Goal: Check status: Check status

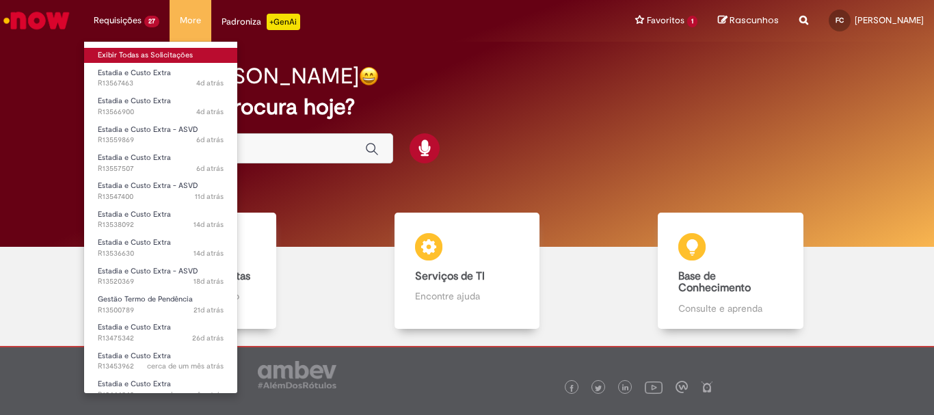
click at [122, 55] on link "Exibir Todas as Solicitações" at bounding box center [160, 55] width 153 height 15
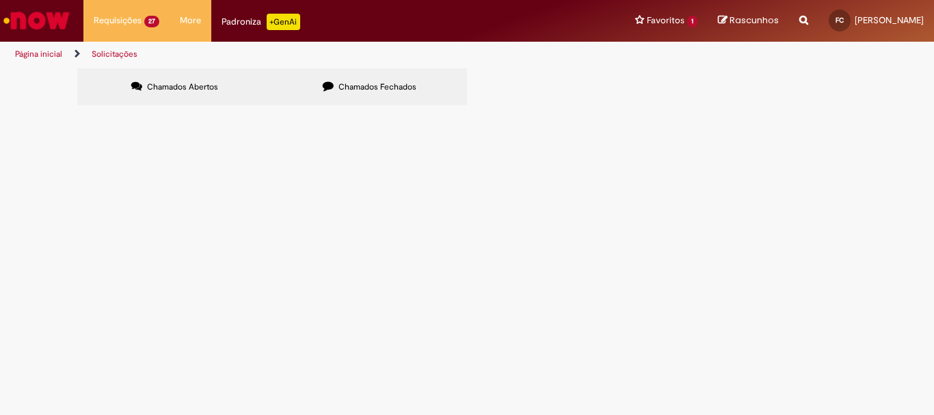
click at [44, 53] on link "Página inicial" at bounding box center [38, 54] width 47 height 11
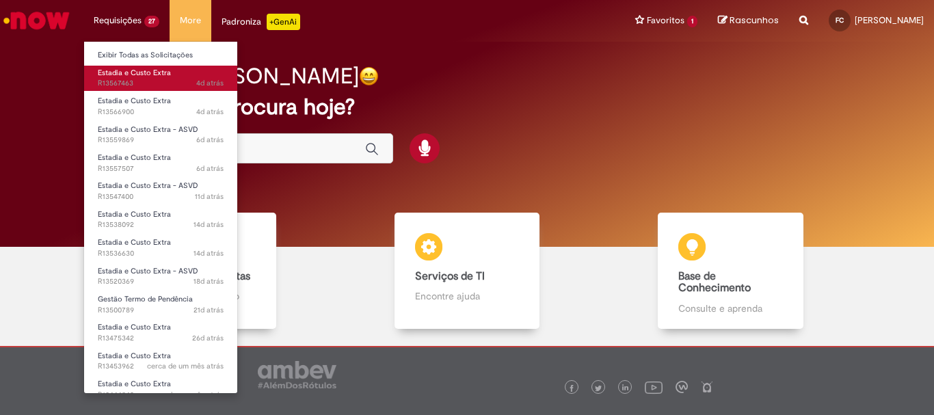
click at [124, 76] on span "Estadia e Custo Extra" at bounding box center [134, 73] width 73 height 10
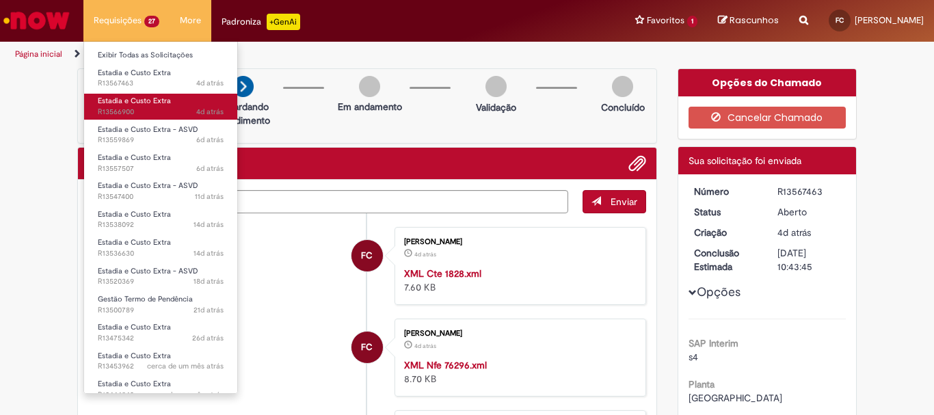
click at [107, 103] on span "Estadia e Custo Extra" at bounding box center [134, 101] width 73 height 10
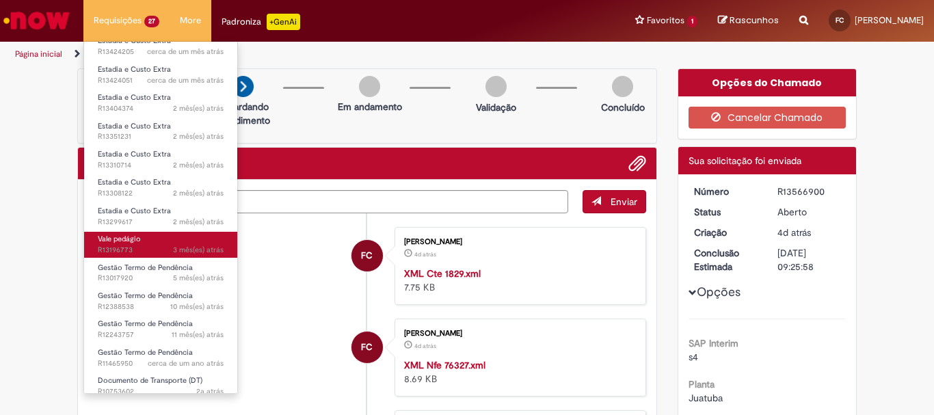
scroll to position [437, 0]
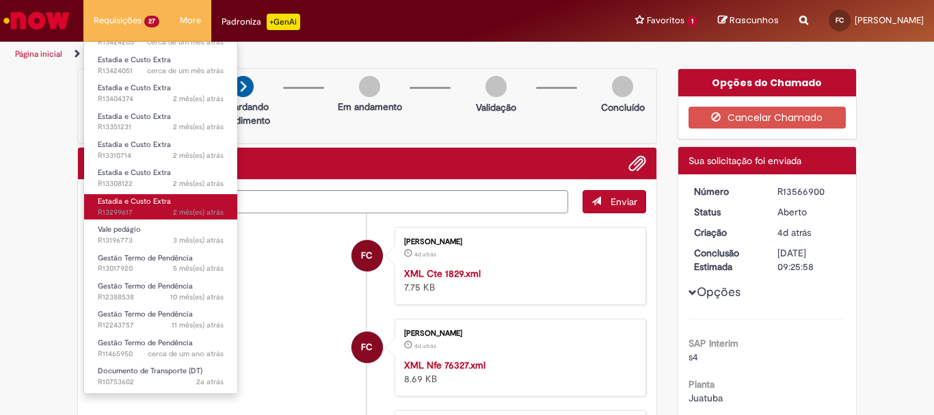
click at [115, 205] on span "Estadia e Custo Extra" at bounding box center [134, 201] width 73 height 10
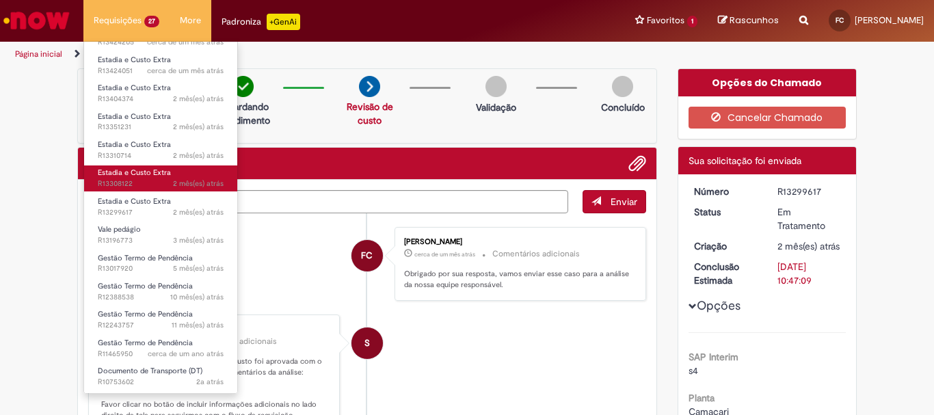
click at [142, 183] on span "2 mês(es) atrás 2 meses atrás R13308122" at bounding box center [161, 183] width 126 height 11
click at [141, 183] on span "2 mês(es) atrás 2 meses atrás R13308122" at bounding box center [161, 183] width 126 height 11
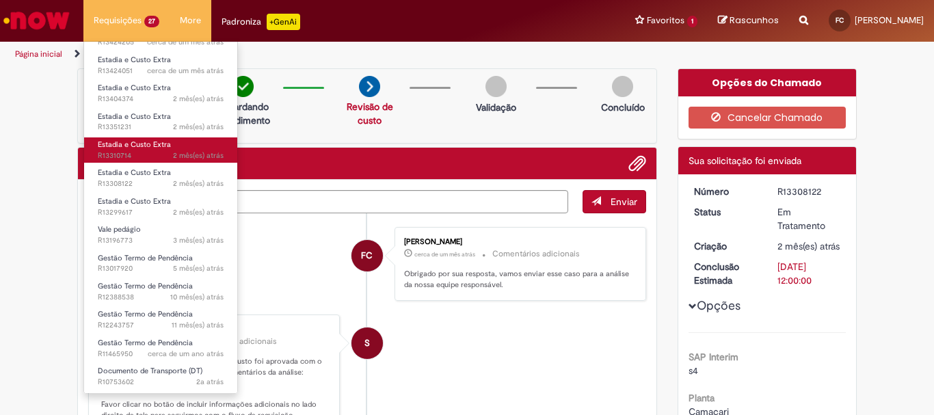
click at [141, 161] on span "2 mês(es) atrás 2 meses atrás R13310714" at bounding box center [161, 155] width 126 height 11
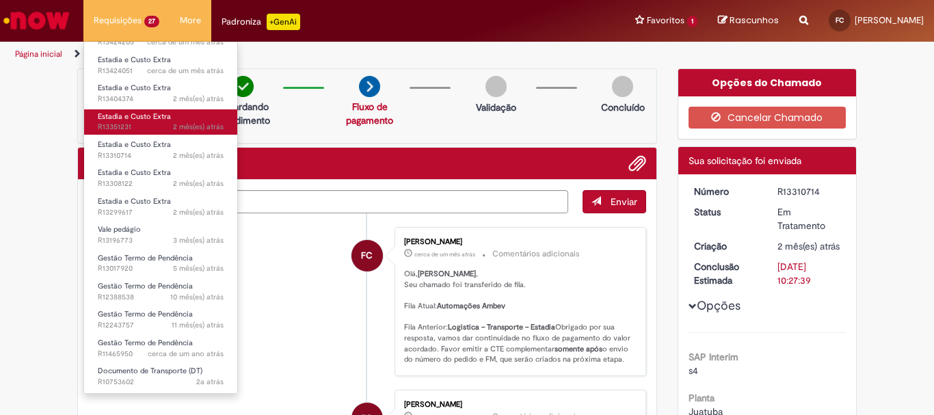
click at [140, 130] on span "2 mês(es) atrás 2 meses atrás R13351231" at bounding box center [161, 127] width 126 height 11
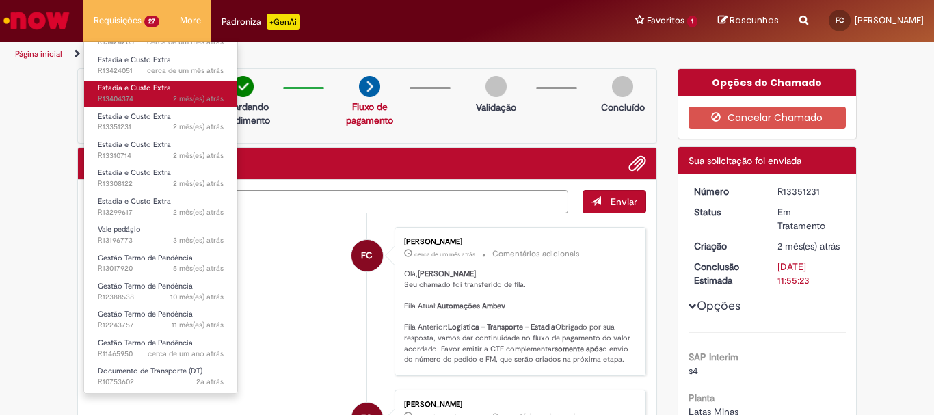
click at [146, 100] on span "2 mês(es) atrás 2 meses atrás R13404374" at bounding box center [161, 99] width 126 height 11
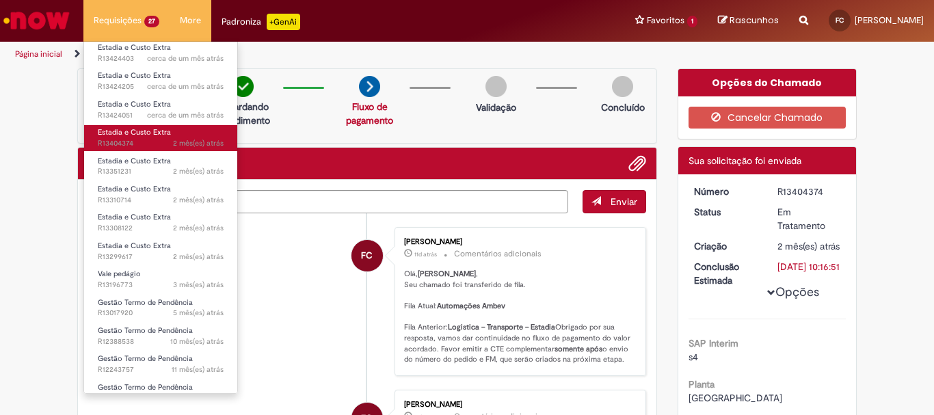
scroll to position [369, 0]
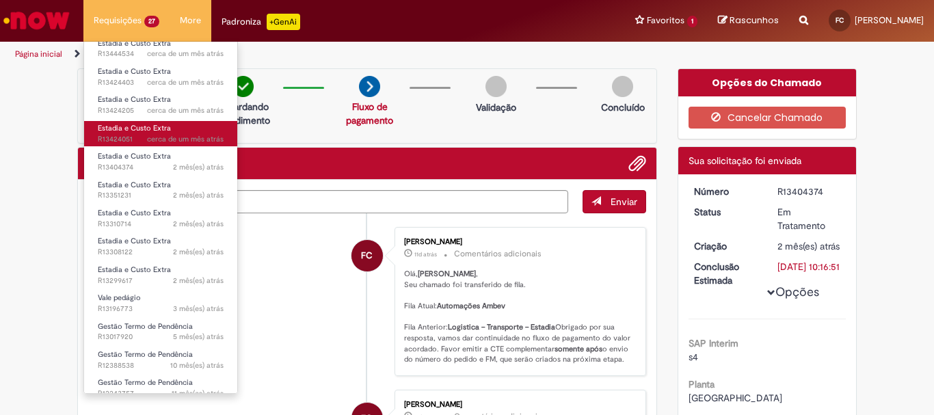
click at [142, 129] on span "Estadia e Custo Extra" at bounding box center [134, 128] width 73 height 10
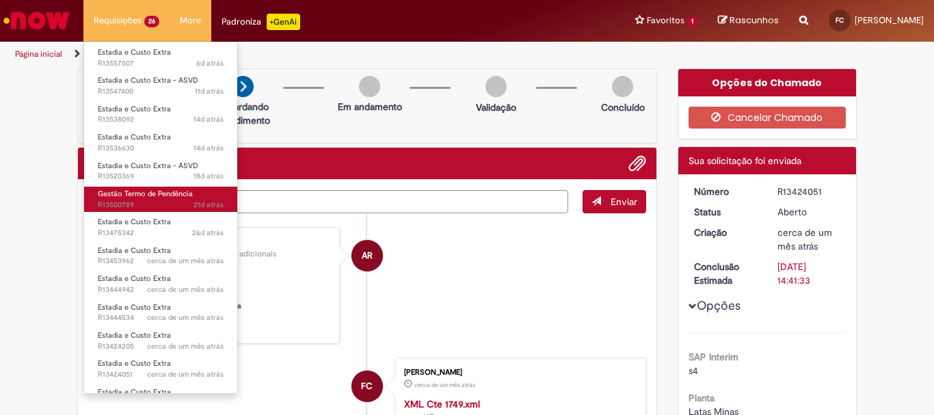
scroll to position [137, 0]
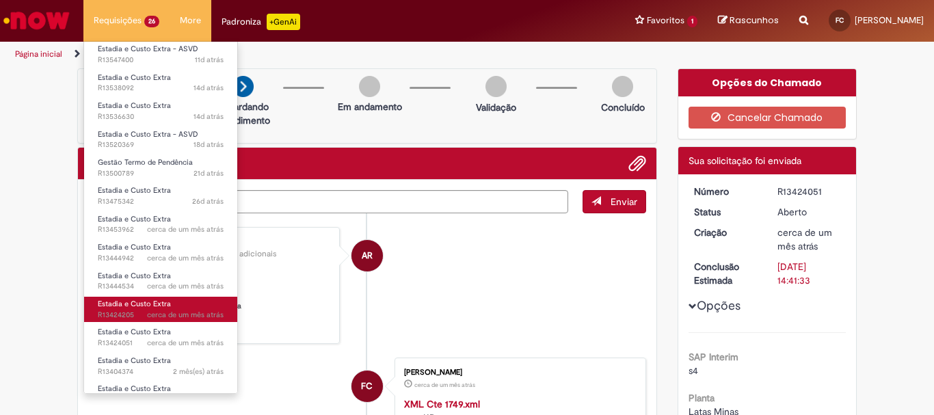
click at [126, 310] on span "cerca de um mês atrás cerca de um mês atrás R13424205" at bounding box center [161, 315] width 126 height 11
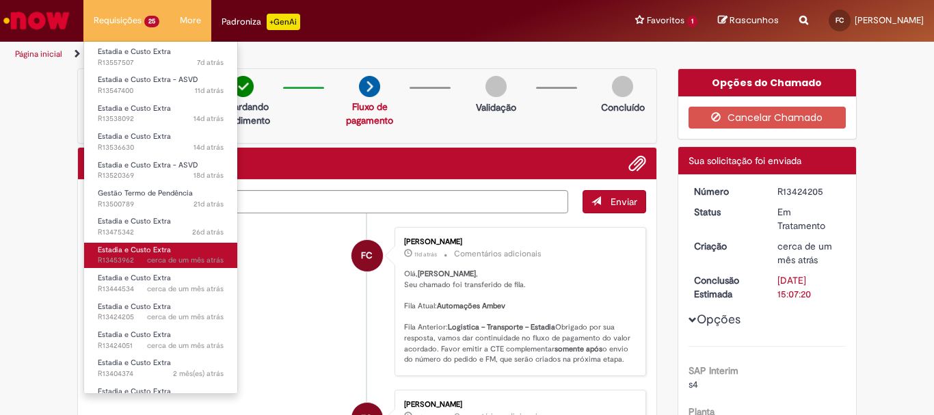
scroll to position [137, 0]
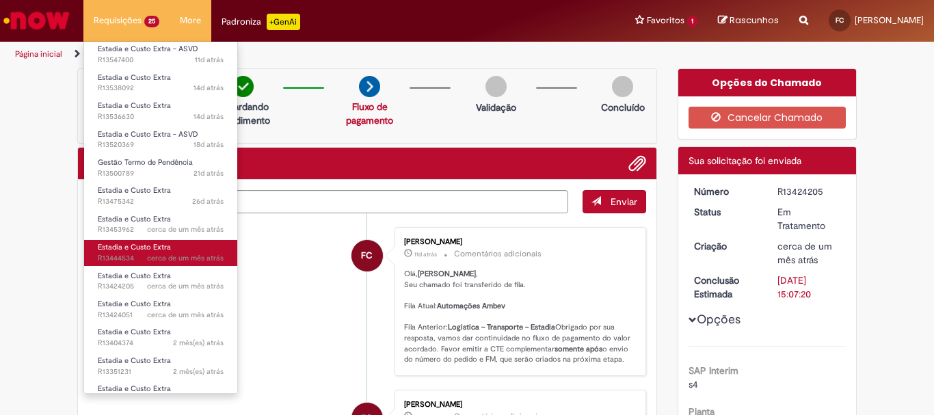
click at [111, 256] on span "cerca de um mês atrás cerca de um mês atrás R13444534" at bounding box center [161, 258] width 126 height 11
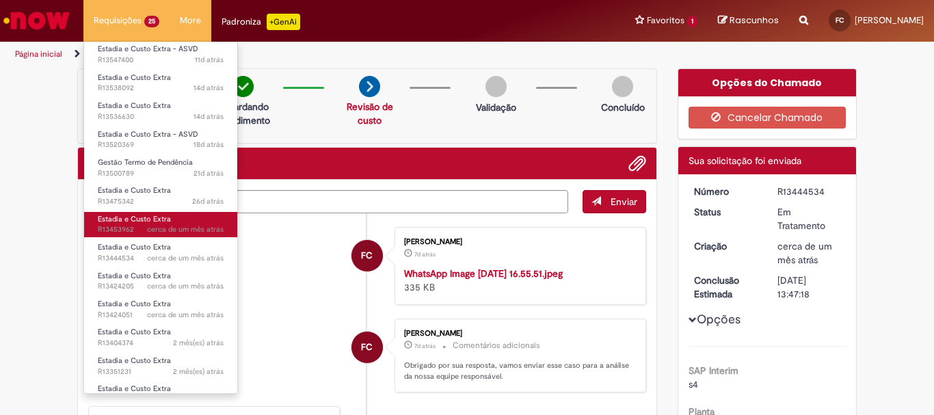
click at [118, 234] on span "cerca de um mês atrás cerca de um mês atrás R13453962" at bounding box center [161, 229] width 126 height 11
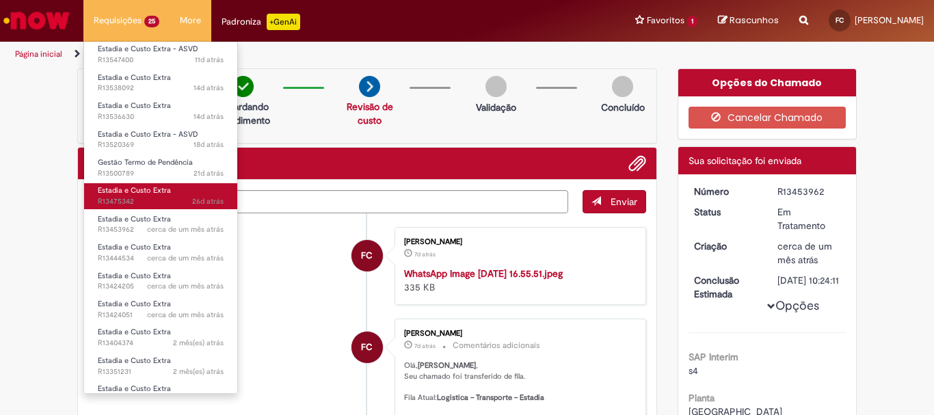
click at [143, 206] on span "26d atrás 26 dias atrás R13475342" at bounding box center [161, 201] width 126 height 11
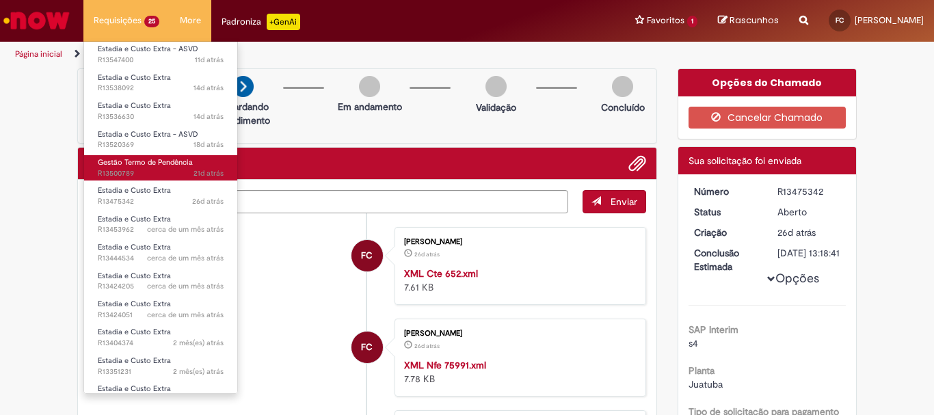
click at [143, 161] on span "Gestão Termo de Pendência" at bounding box center [145, 162] width 95 height 10
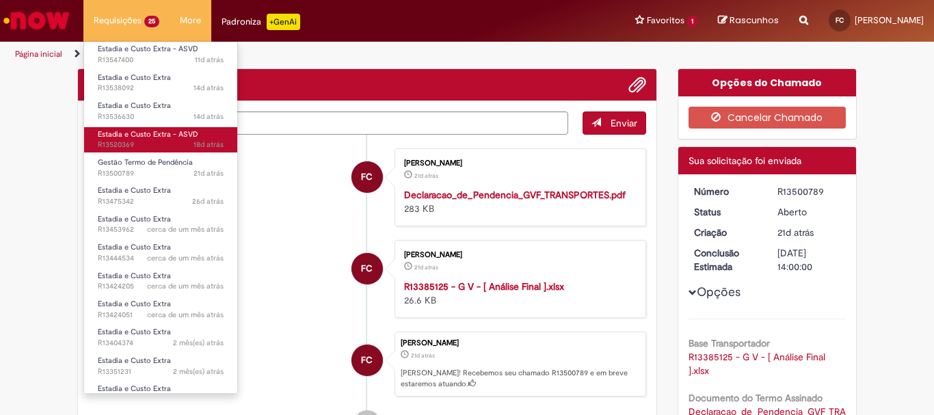
click at [146, 141] on span "18d atrás 18 dias atrás R13520369" at bounding box center [161, 144] width 126 height 11
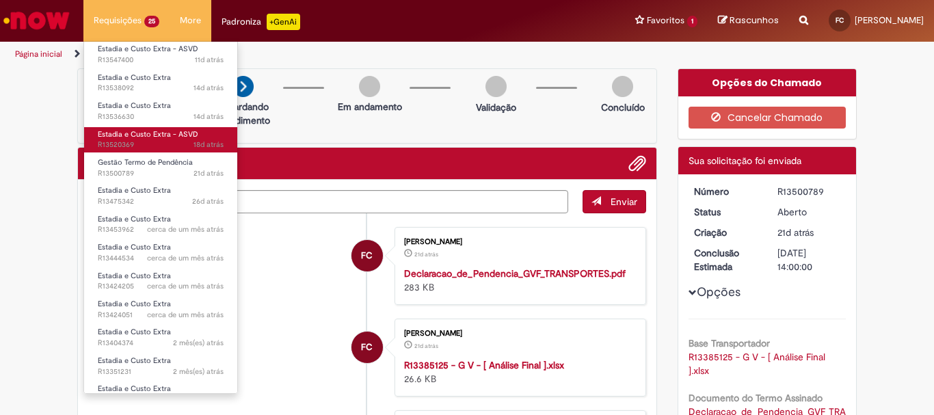
click at [146, 141] on span "18d atrás 18 dias atrás R13520369" at bounding box center [161, 144] width 126 height 11
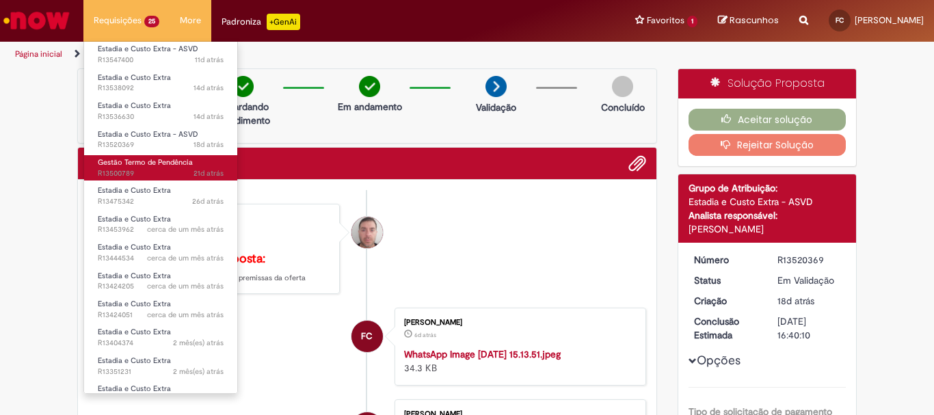
click at [142, 158] on span "Gestão Termo de Pendência" at bounding box center [145, 162] width 95 height 10
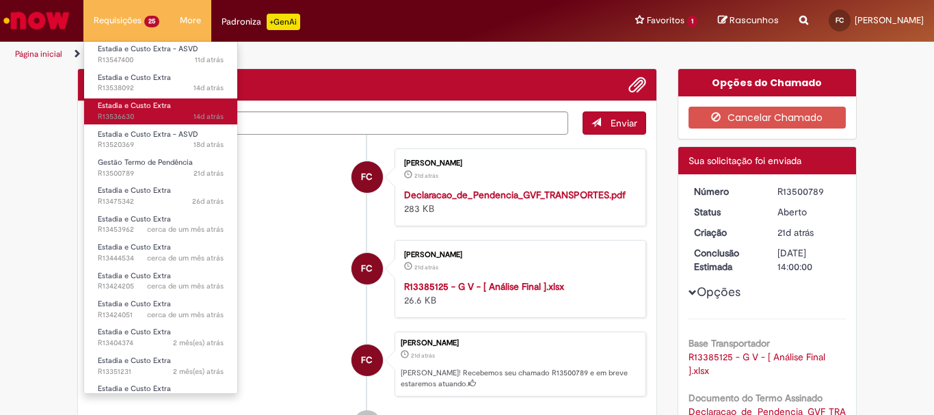
click at [138, 114] on span "14d atrás 14 dias atrás R13536630" at bounding box center [161, 116] width 126 height 11
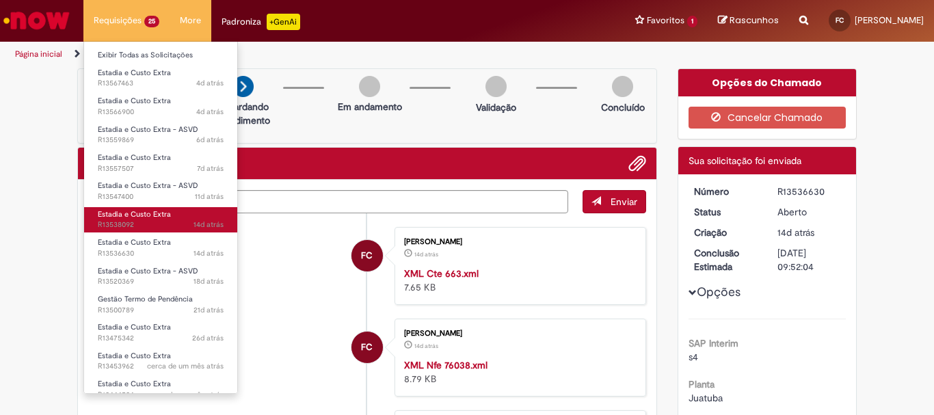
click at [144, 222] on span "14d atrás 14 dias atrás R13538092" at bounding box center [161, 224] width 126 height 11
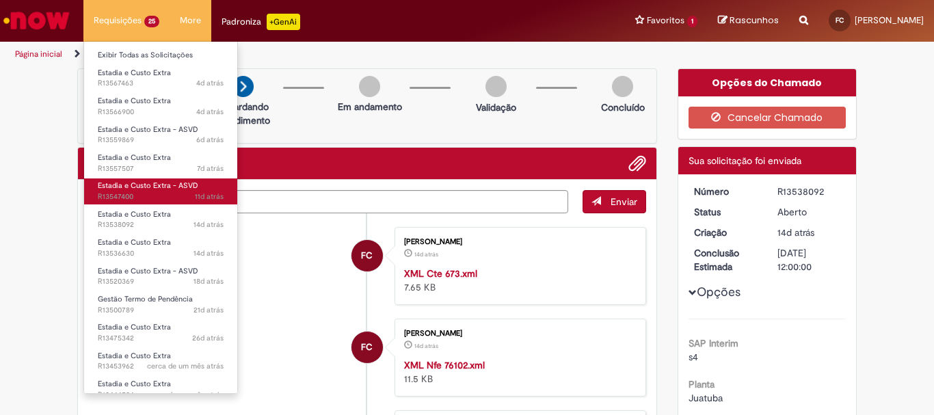
click at [150, 201] on span "11d atrás 11 dias atrás R13547400" at bounding box center [161, 196] width 126 height 11
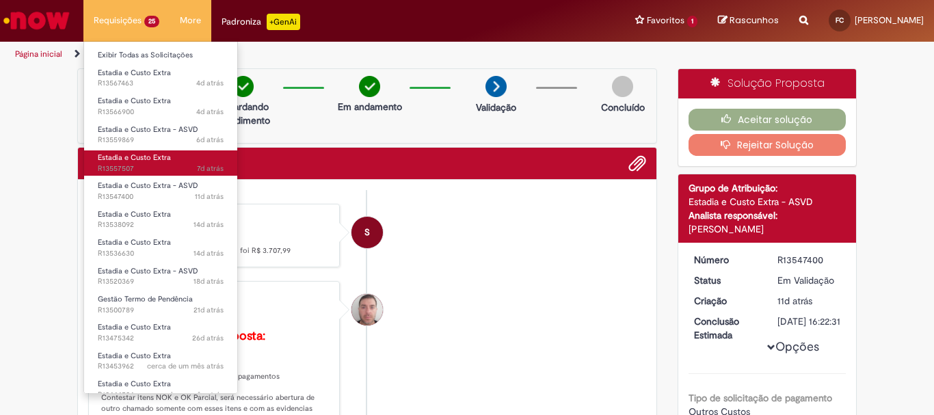
click at [154, 173] on span "7d atrás 7 dias atrás R13557507" at bounding box center [161, 168] width 126 height 11
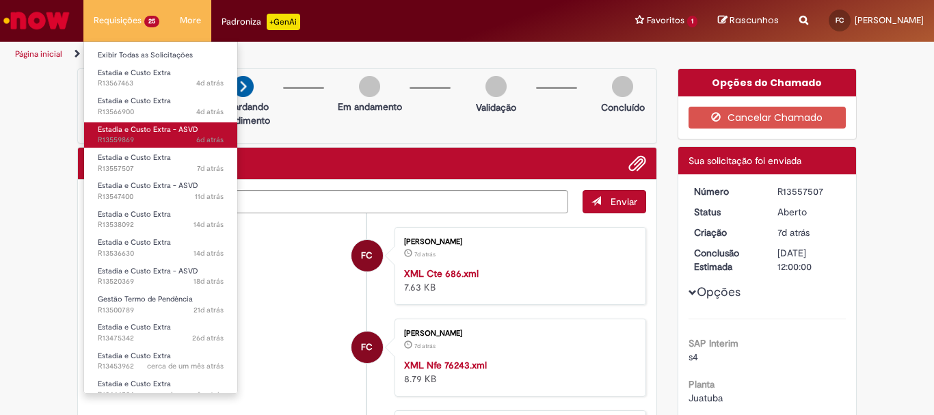
click at [151, 139] on span "6d atrás 6 dias atrás R13559869" at bounding box center [161, 140] width 126 height 11
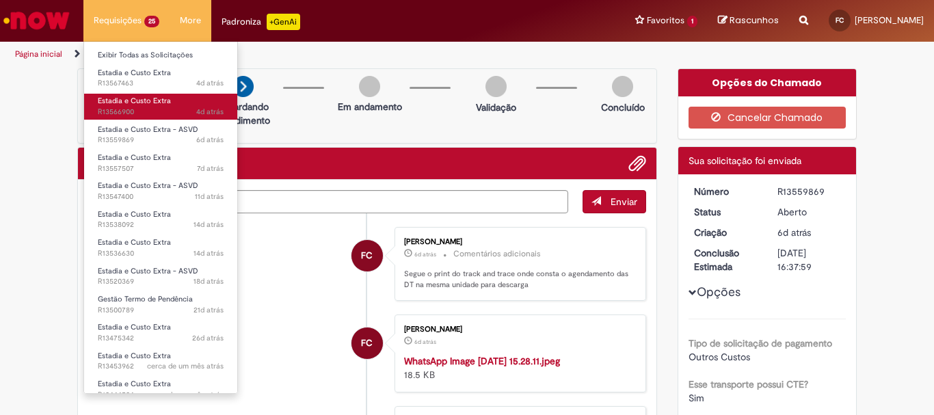
click at [150, 112] on span "4d atrás 4 dias atrás R13566900" at bounding box center [161, 112] width 126 height 11
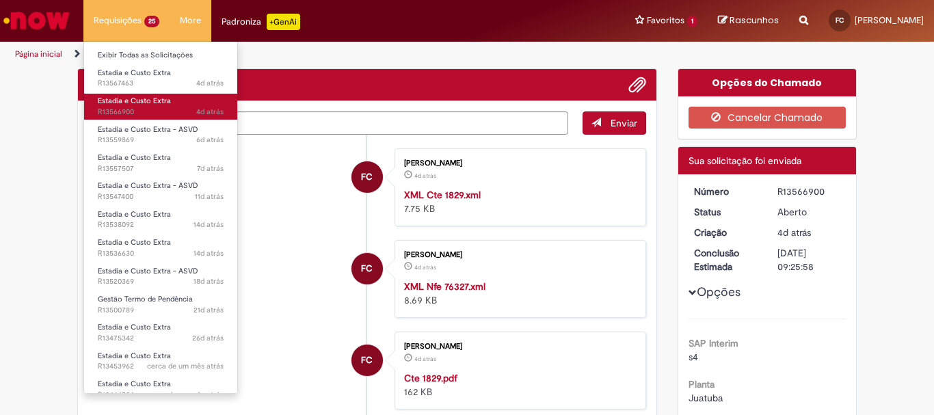
click at [150, 112] on span "4d atrás 4 dias atrás R13566900" at bounding box center [161, 112] width 126 height 11
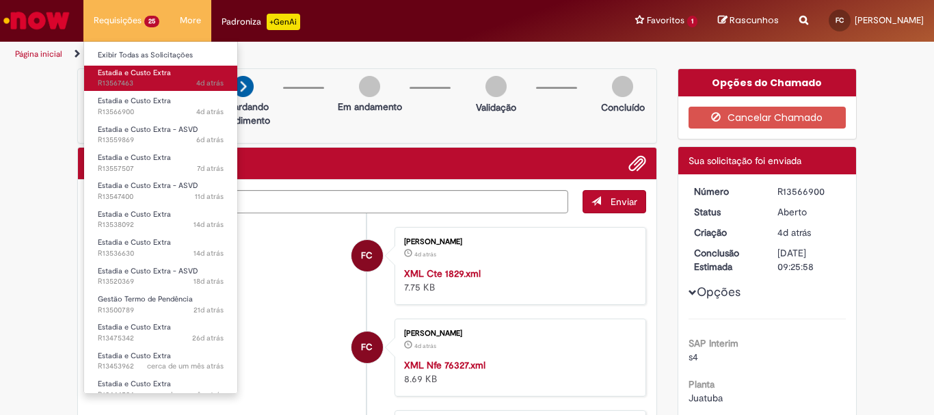
click at [148, 87] on span "4d atrás 4 dias atrás R13567463" at bounding box center [161, 83] width 126 height 11
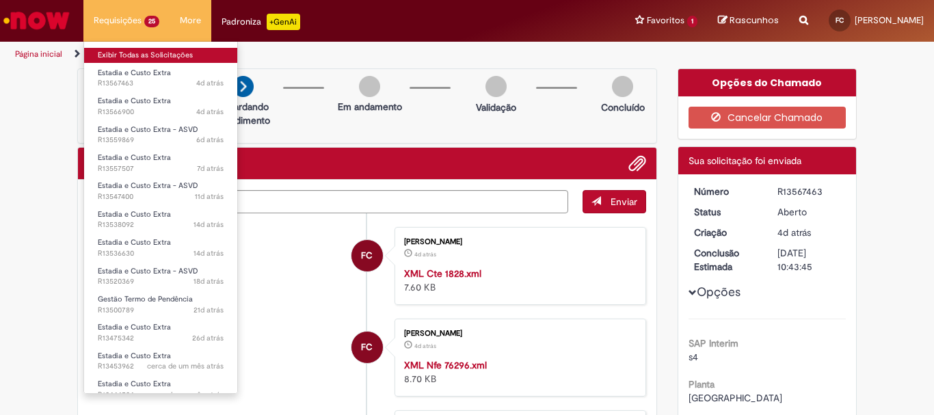
click at [128, 50] on link "Exibir Todas as Solicitações" at bounding box center [160, 55] width 153 height 15
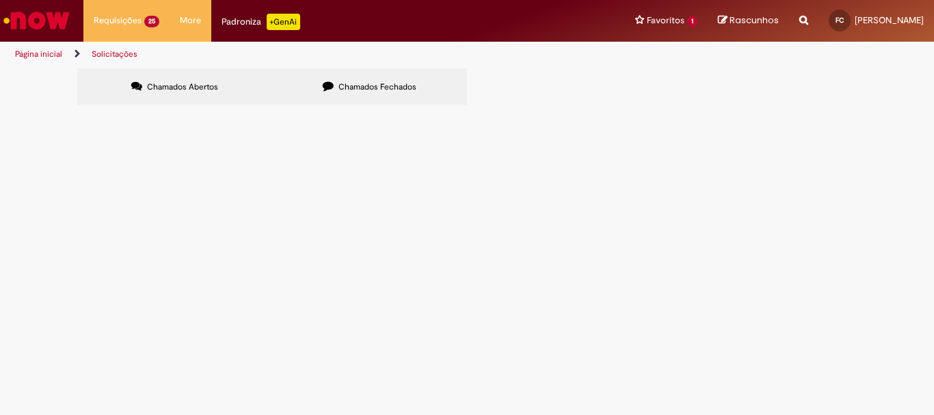
click at [347, 73] on label "Chamados Fechados" at bounding box center [369, 86] width 195 height 37
click at [0, 0] on span "R13444942" at bounding box center [0, 0] width 0 height 0
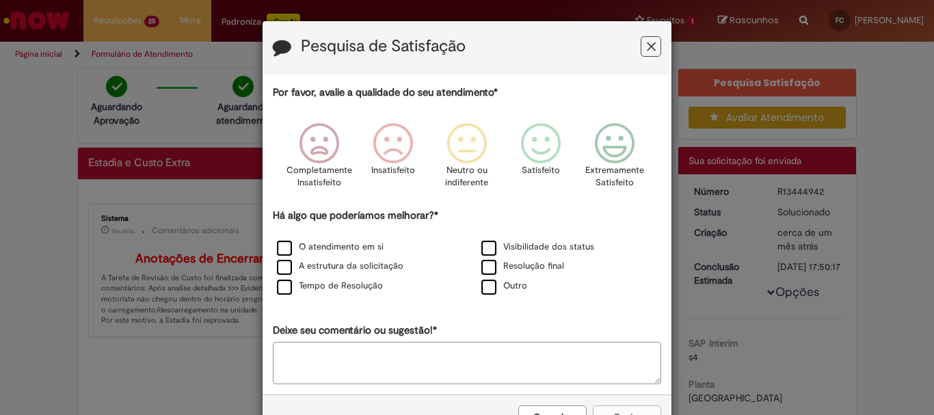
click at [641, 51] on button "Feedback" at bounding box center [651, 46] width 21 height 21
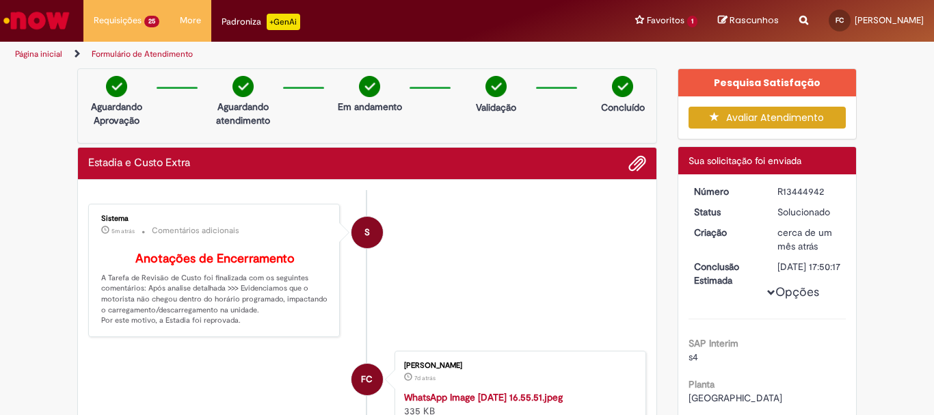
drag, startPoint x: 771, startPoint y: 187, endPoint x: 824, endPoint y: 189, distance: 52.7
click at [824, 189] on dd "R13444942" at bounding box center [809, 192] width 84 height 14
copy div "R13444942"
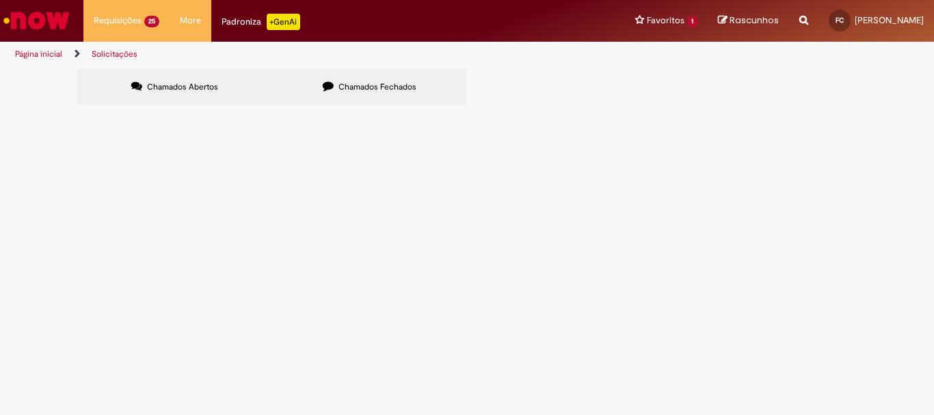
click at [0, 0] on span "R13566900" at bounding box center [0, 0] width 0 height 0
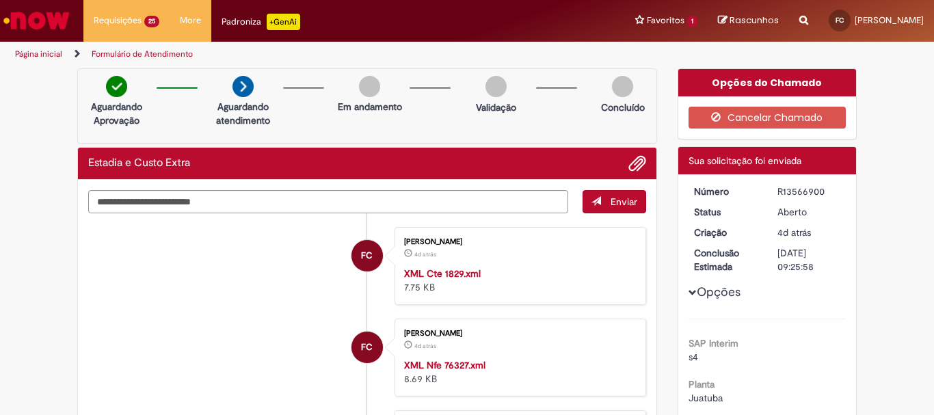
click at [31, 51] on link "Página inicial" at bounding box center [38, 54] width 47 height 11
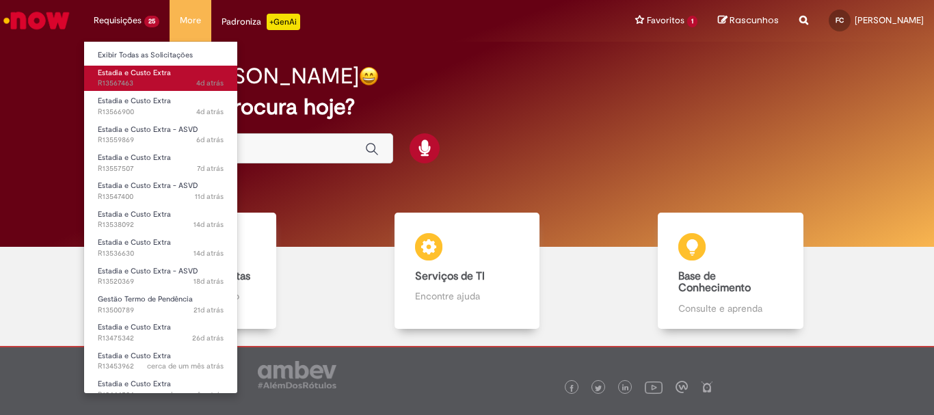
click at [148, 85] on span "4d atrás 4 dias atrás R13567463" at bounding box center [161, 83] width 126 height 11
click at [156, 81] on span "4d atrás 4 dias atrás R13567463" at bounding box center [161, 83] width 126 height 11
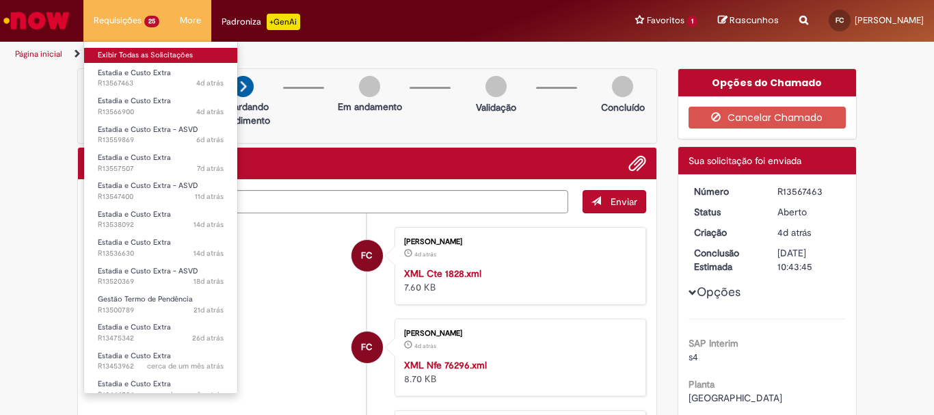
click at [124, 51] on link "Exibir Todas as Solicitações" at bounding box center [160, 55] width 153 height 15
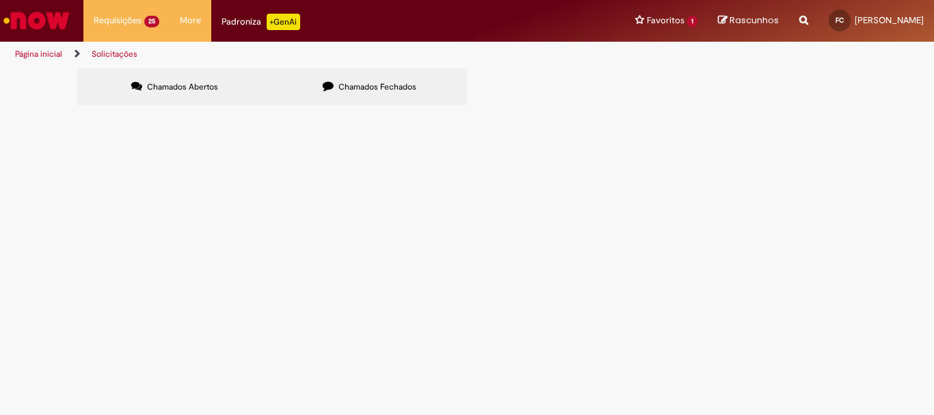
click at [299, 85] on label "Chamados Fechados" at bounding box center [369, 86] width 195 height 37
click at [0, 0] on span "R13424403" at bounding box center [0, 0] width 0 height 0
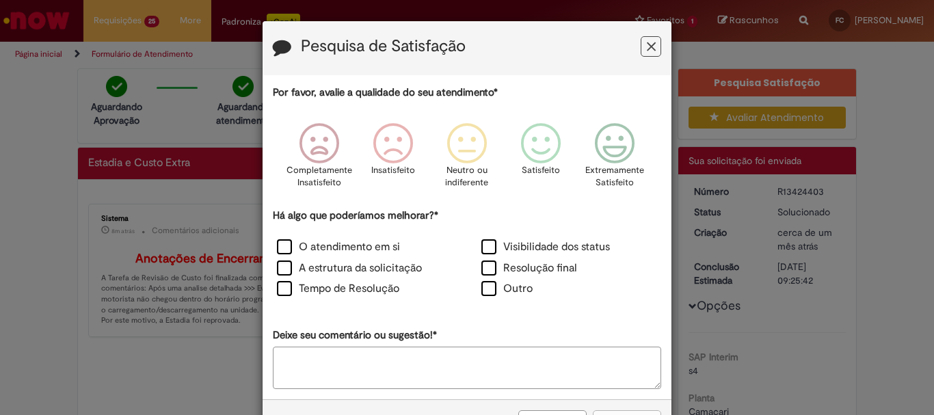
click at [641, 55] on button "Feedback" at bounding box center [651, 46] width 21 height 21
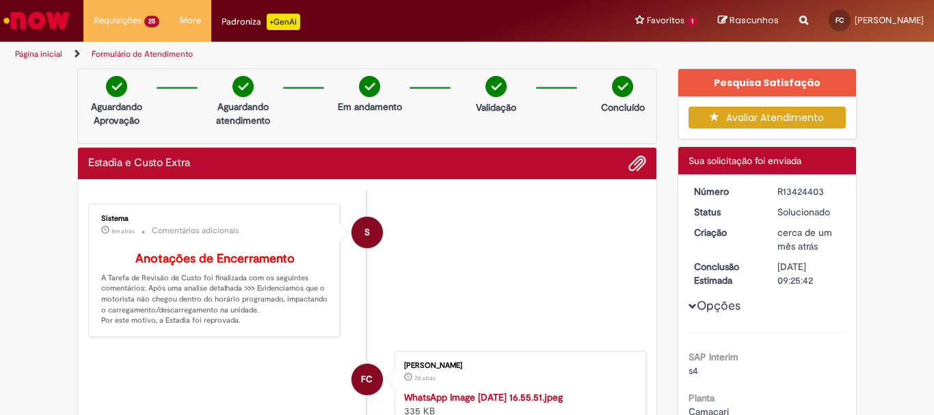
drag, startPoint x: 767, startPoint y: 188, endPoint x: 828, endPoint y: 187, distance: 61.5
click at [828, 187] on dd "R13424403" at bounding box center [809, 192] width 84 height 14
copy div "R13424403"
click at [35, 53] on link "Página inicial" at bounding box center [38, 54] width 47 height 11
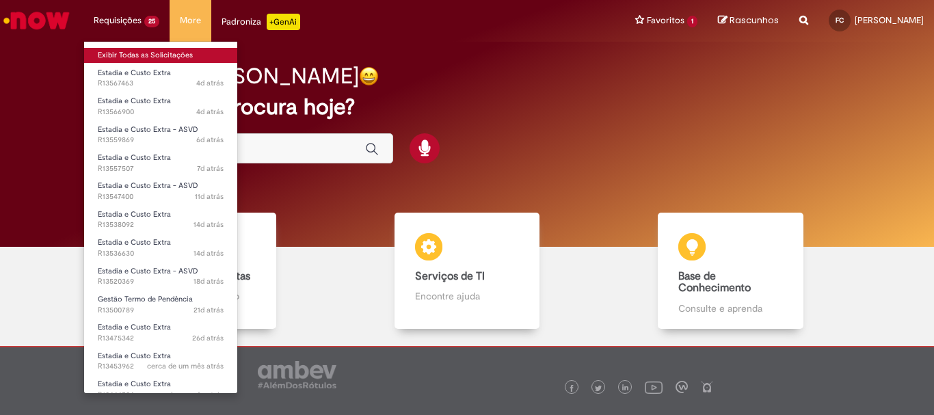
click at [123, 53] on link "Exibir Todas as Solicitações" at bounding box center [160, 55] width 153 height 15
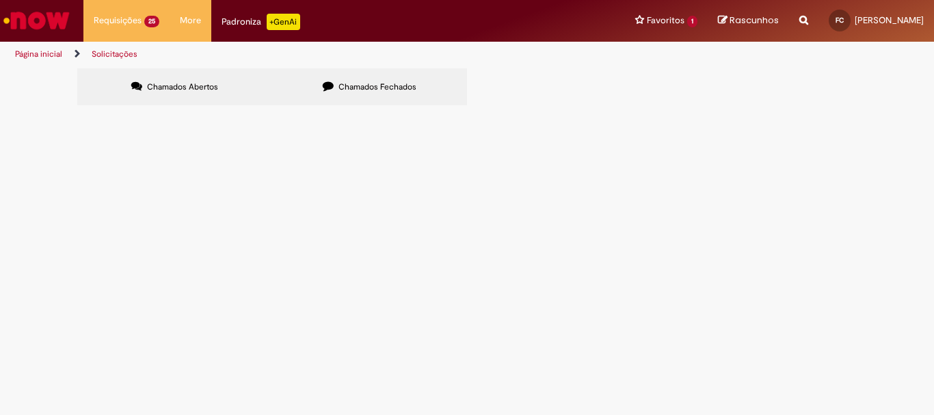
click at [406, 96] on label "Chamados Fechados" at bounding box center [369, 86] width 195 height 37
click at [0, 0] on span "Estadia e Custo Extra" at bounding box center [0, 0] width 0 height 0
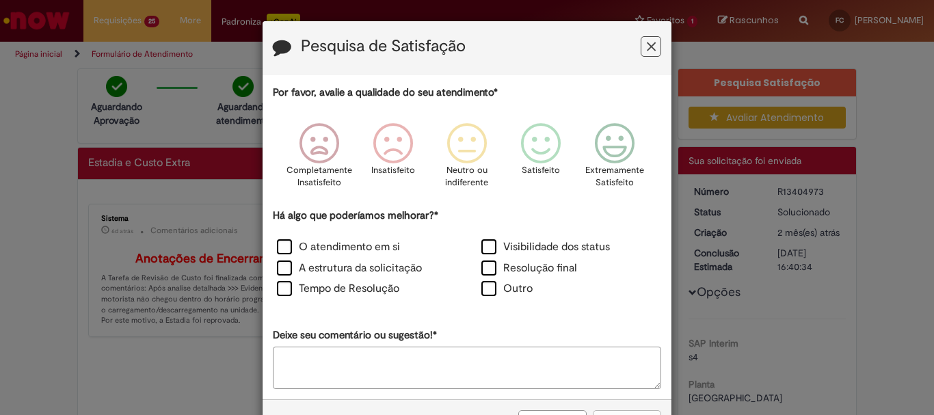
click at [647, 49] on icon "Feedback" at bounding box center [651, 47] width 9 height 14
